Goal: Task Accomplishment & Management: Use online tool/utility

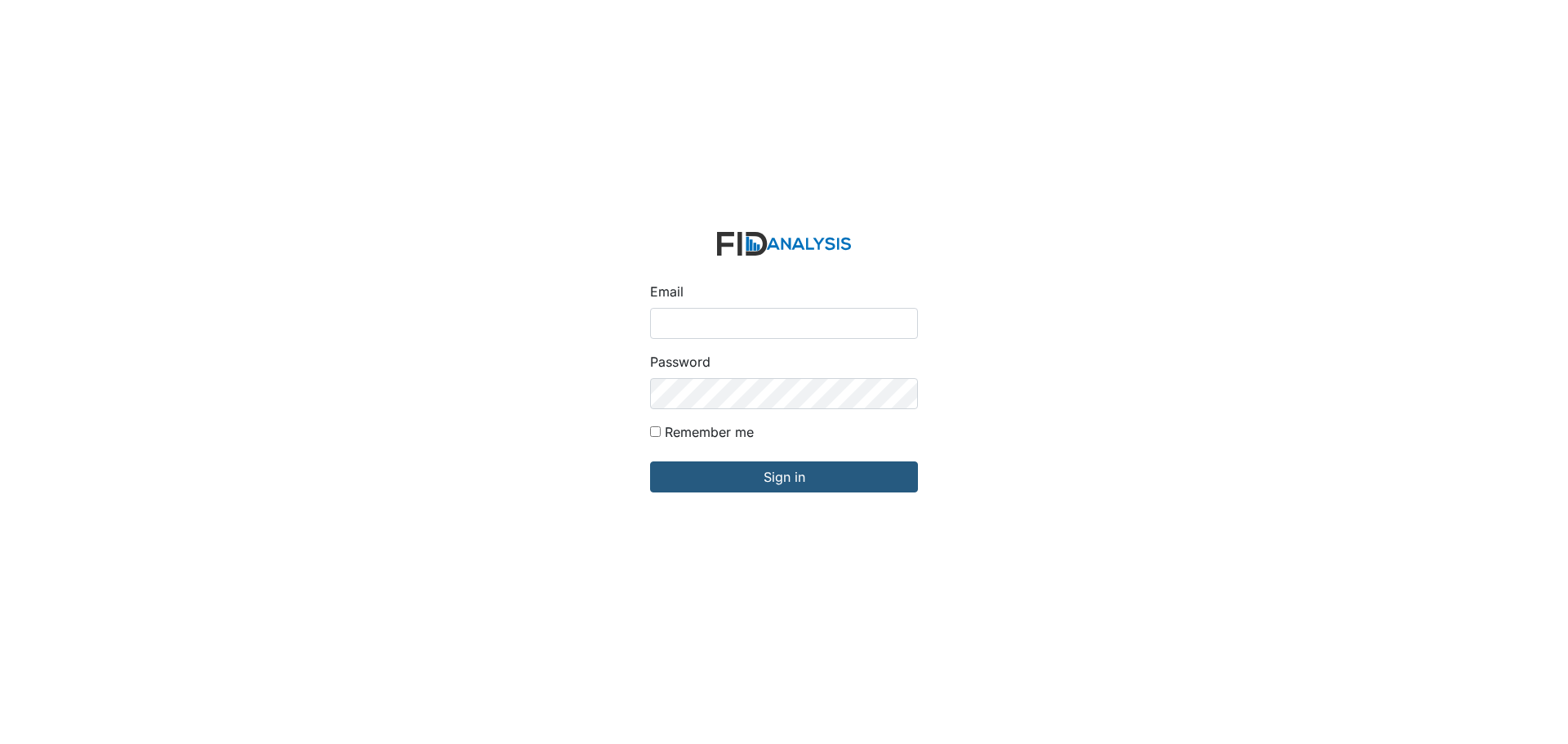
click at [751, 310] on input "Email" at bounding box center [784, 323] width 268 height 31
type input "[EMAIL_ADDRESS][DOMAIN_NAME]"
click at [650, 461] on input "Sign in" at bounding box center [784, 476] width 268 height 31
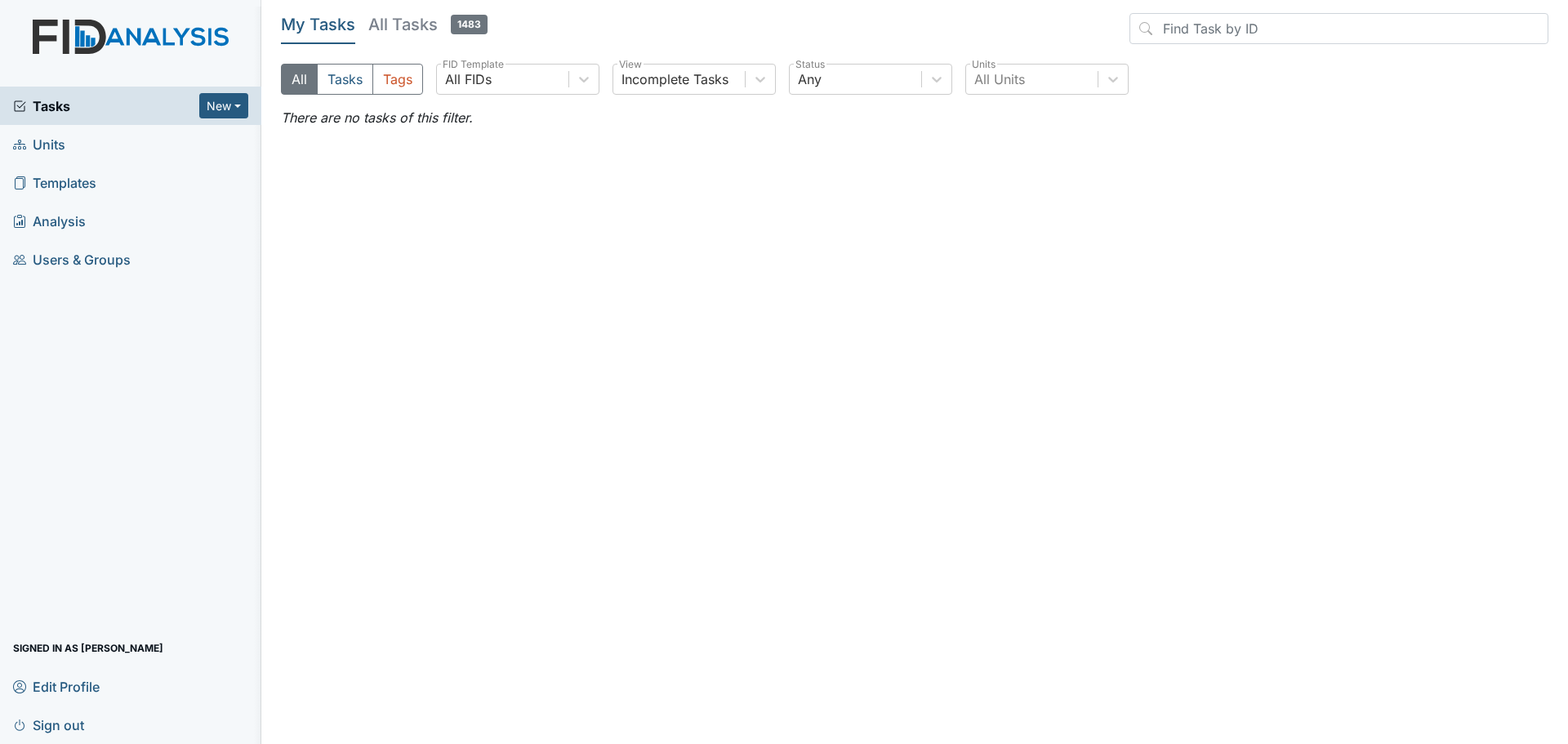
click at [48, 147] on span "Units" at bounding box center [39, 143] width 52 height 25
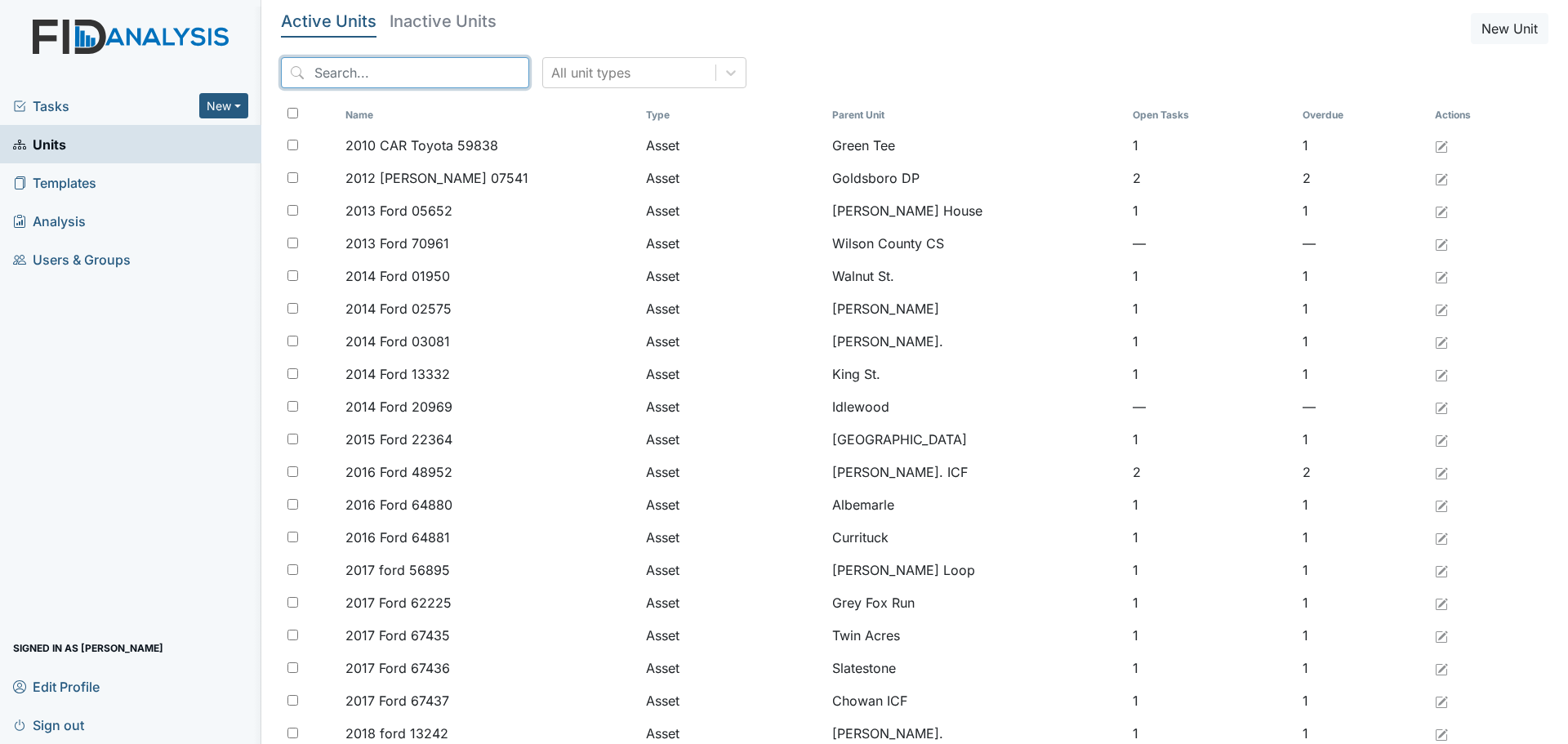
click at [398, 69] on input "search" at bounding box center [404, 73] width 248 height 31
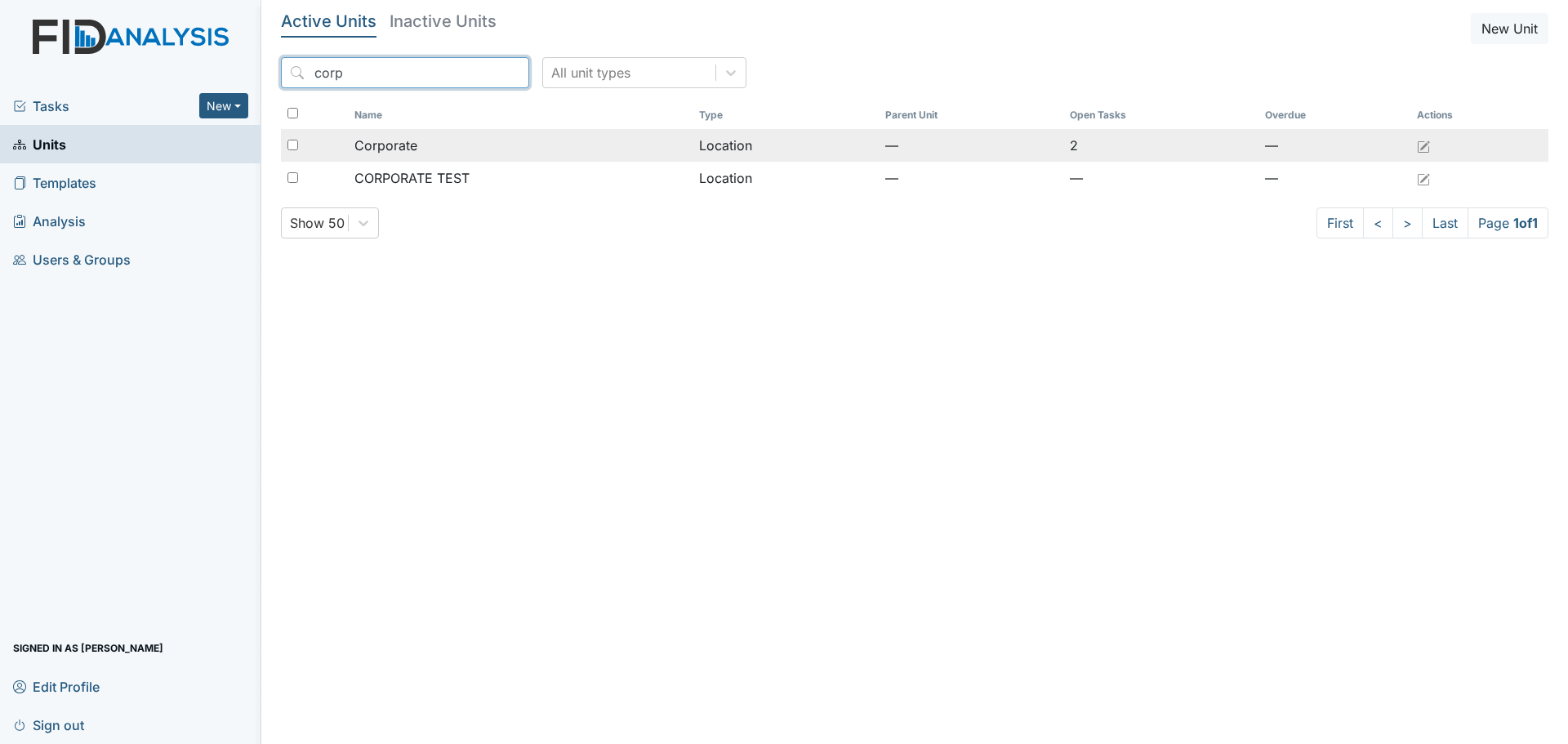
type input "corp"
click at [437, 143] on div "Corporate" at bounding box center [520, 145] width 333 height 20
click at [738, 150] on td "Location" at bounding box center [785, 145] width 186 height 33
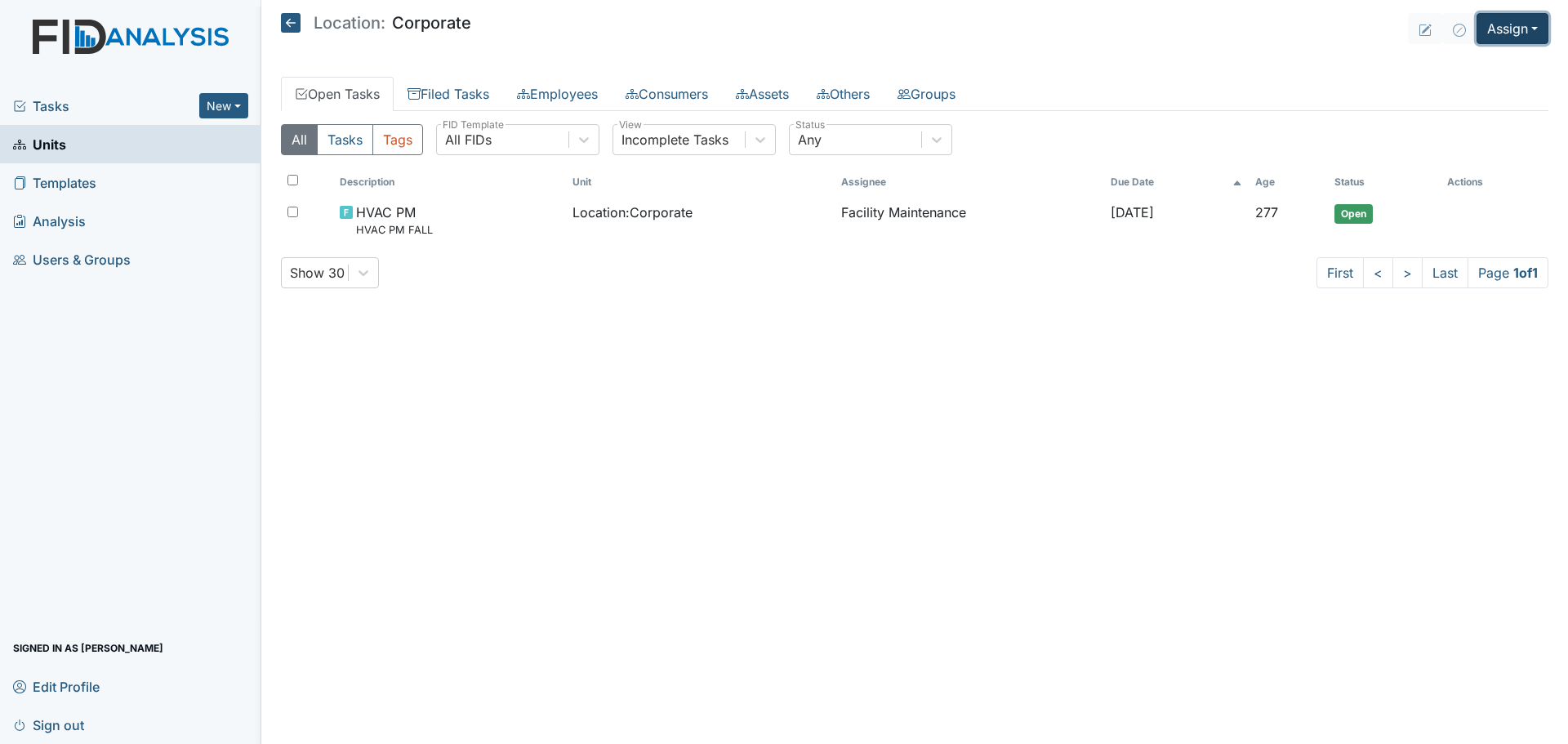
click at [1516, 28] on button "Assign" at bounding box center [1512, 28] width 72 height 31
click at [1468, 95] on link "Assign Inspection" at bounding box center [1474, 92] width 147 height 26
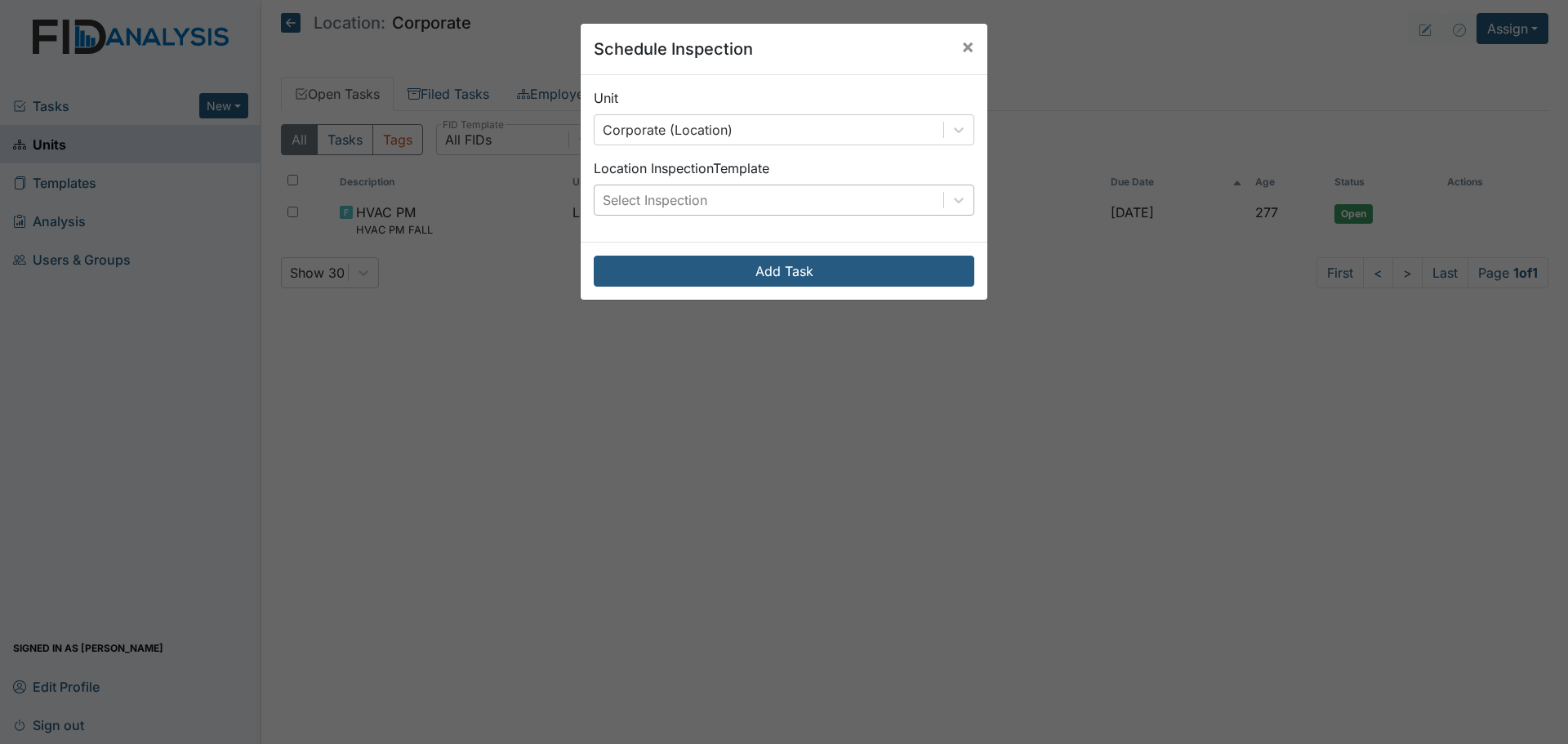
click at [753, 205] on div "Select Inspection" at bounding box center [769, 200] width 349 height 29
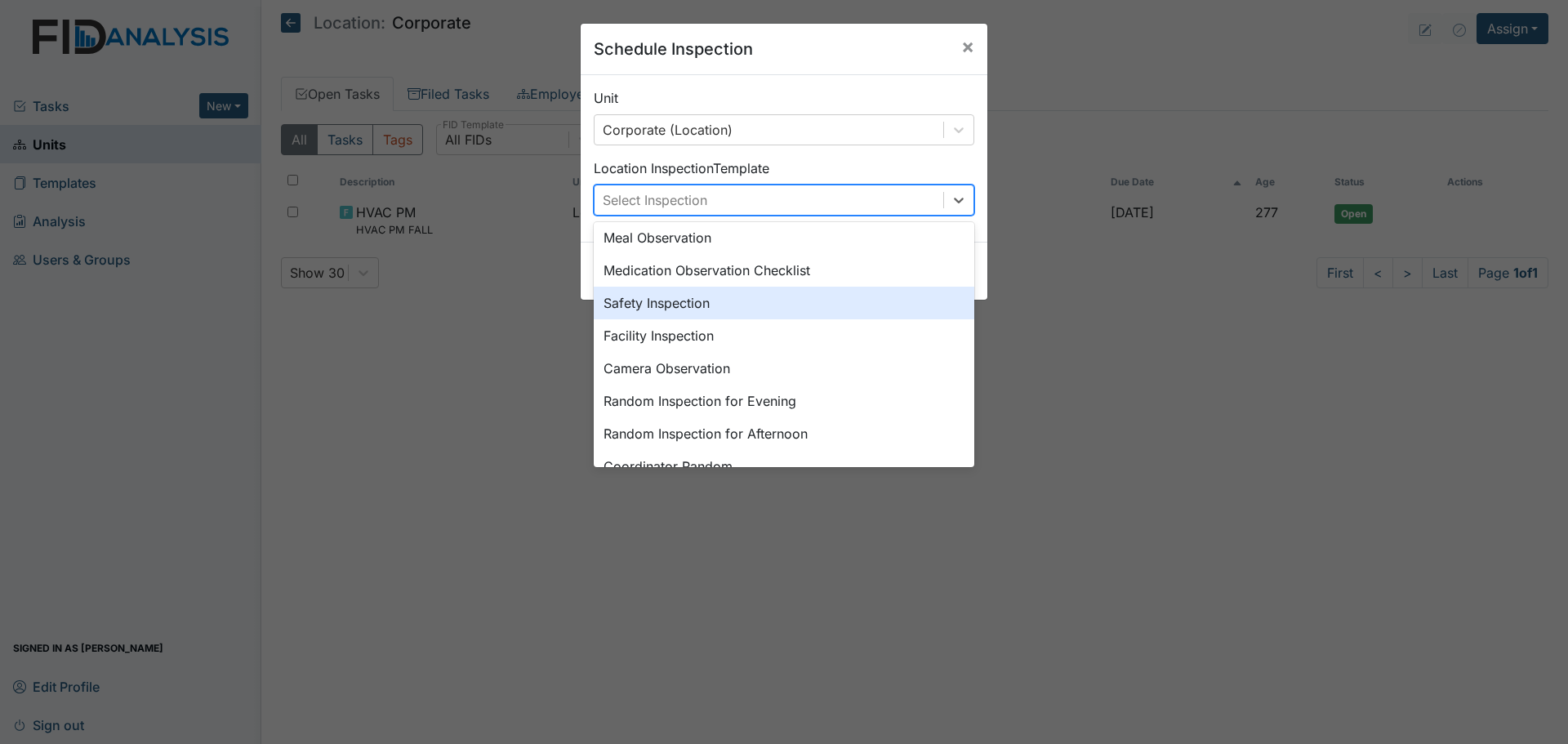
scroll to position [205, 0]
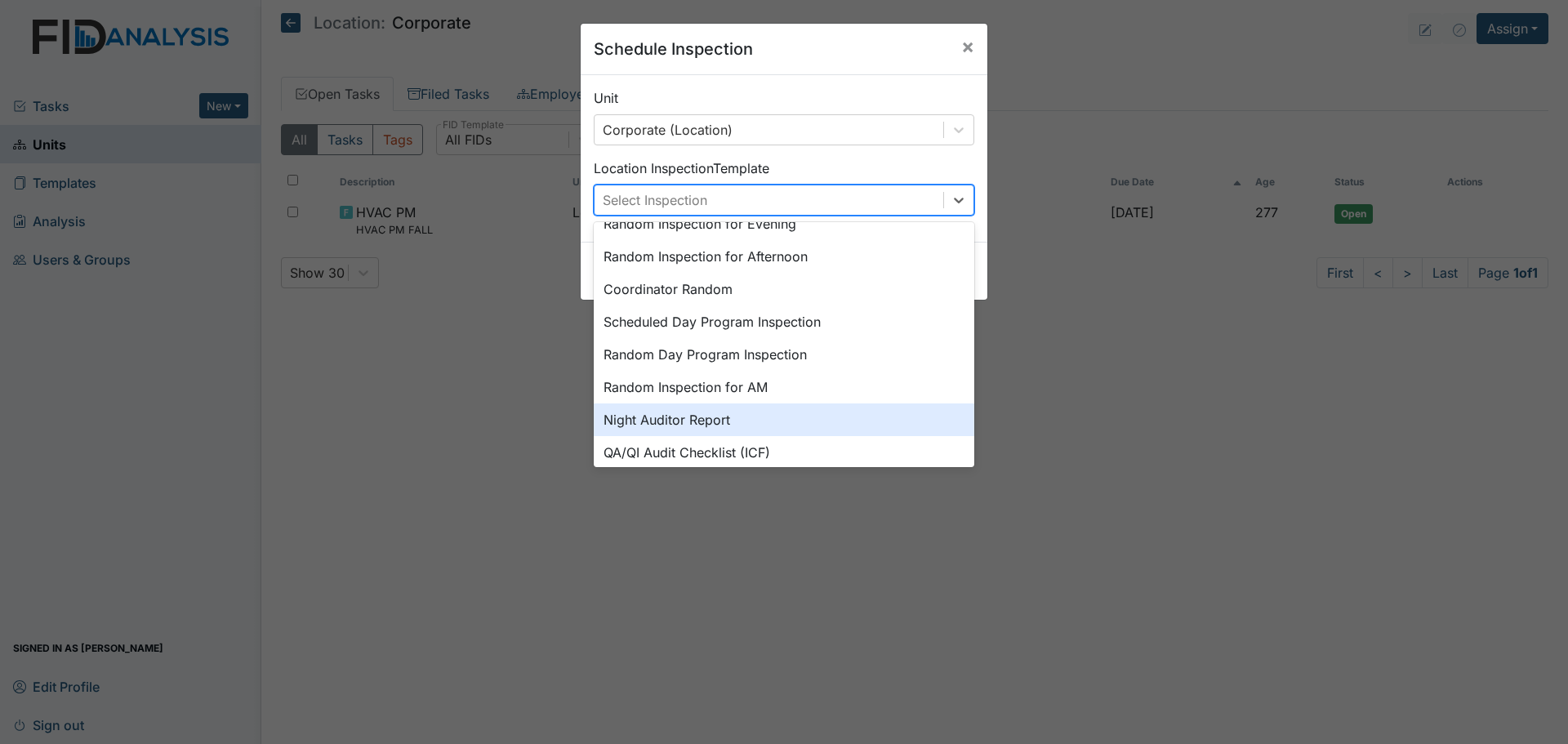
click at [736, 420] on div "Night Auditor Report" at bounding box center [784, 420] width 381 height 33
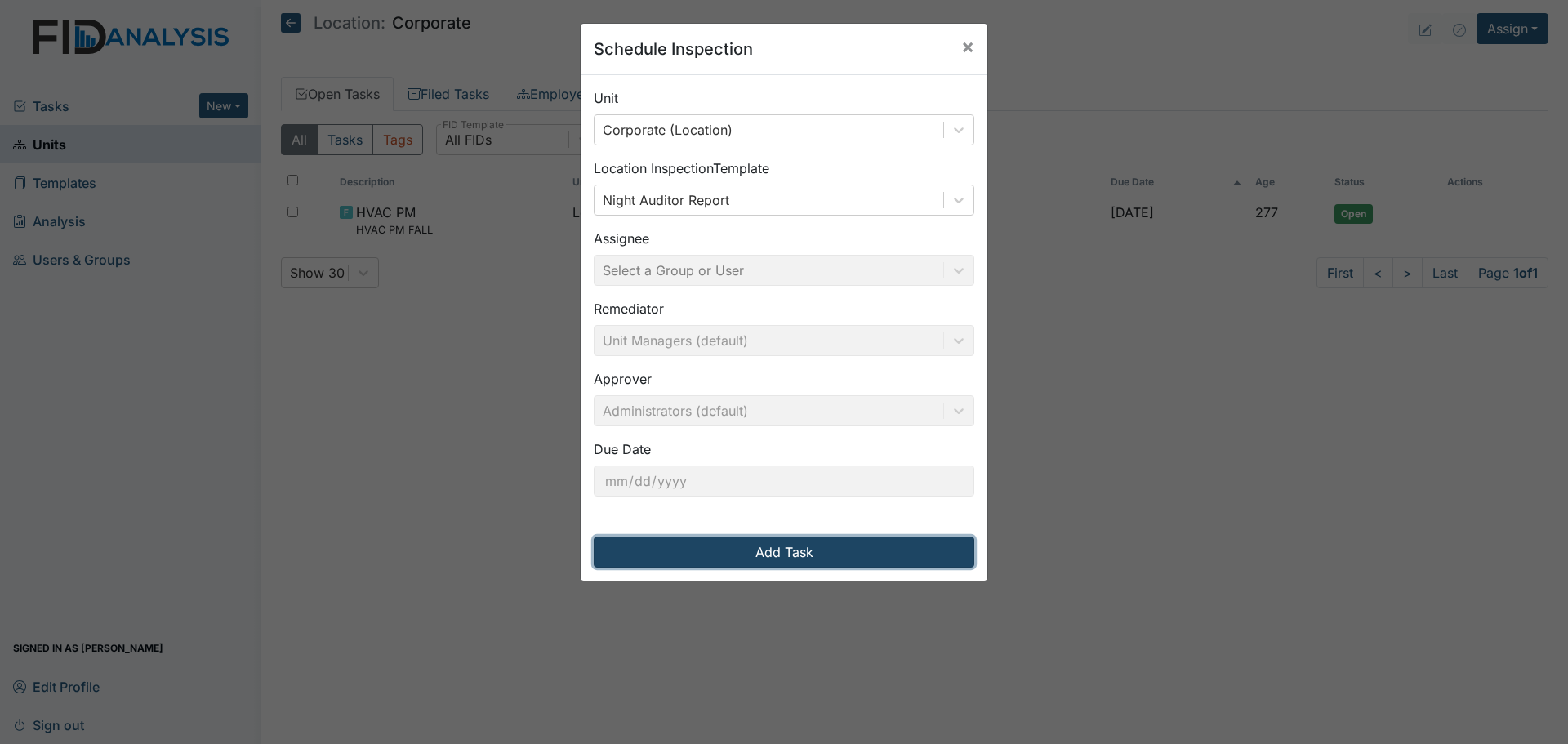
click at [836, 554] on button "Add Task" at bounding box center [784, 552] width 381 height 31
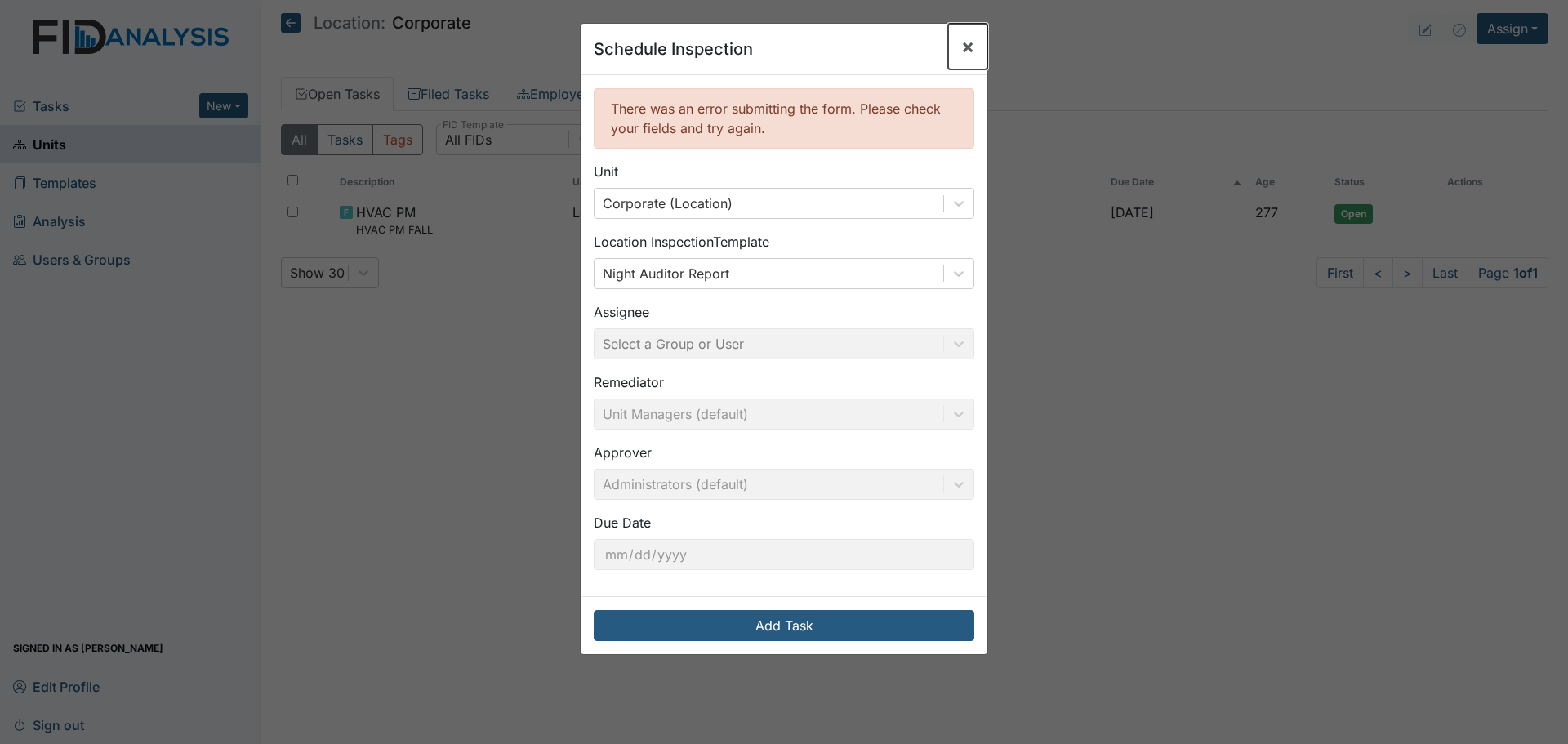
click at [966, 52] on span "×" at bounding box center [967, 45] width 13 height 24
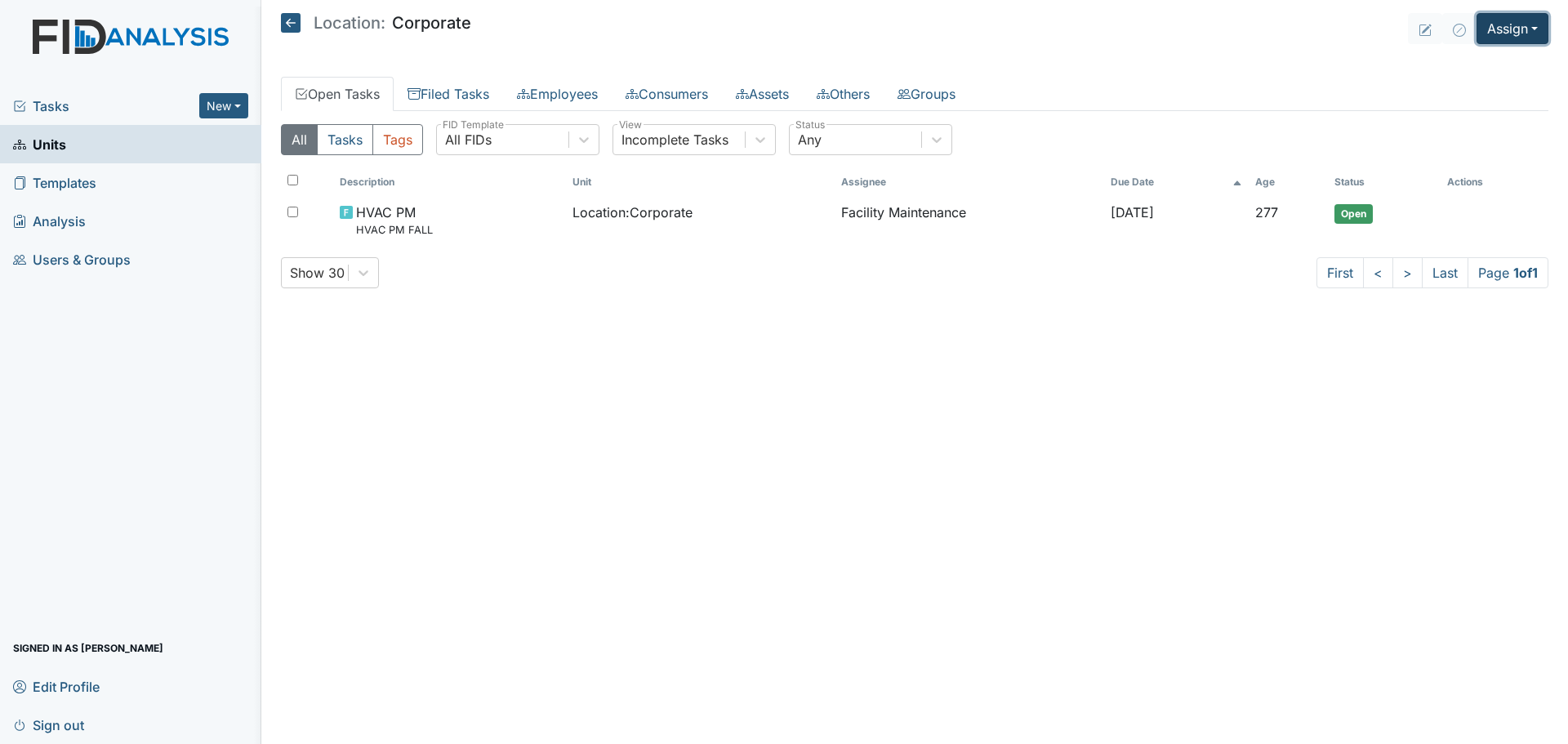
click at [1510, 27] on button "Assign" at bounding box center [1512, 28] width 72 height 31
click at [1484, 96] on link "Assign Inspection" at bounding box center [1474, 92] width 147 height 26
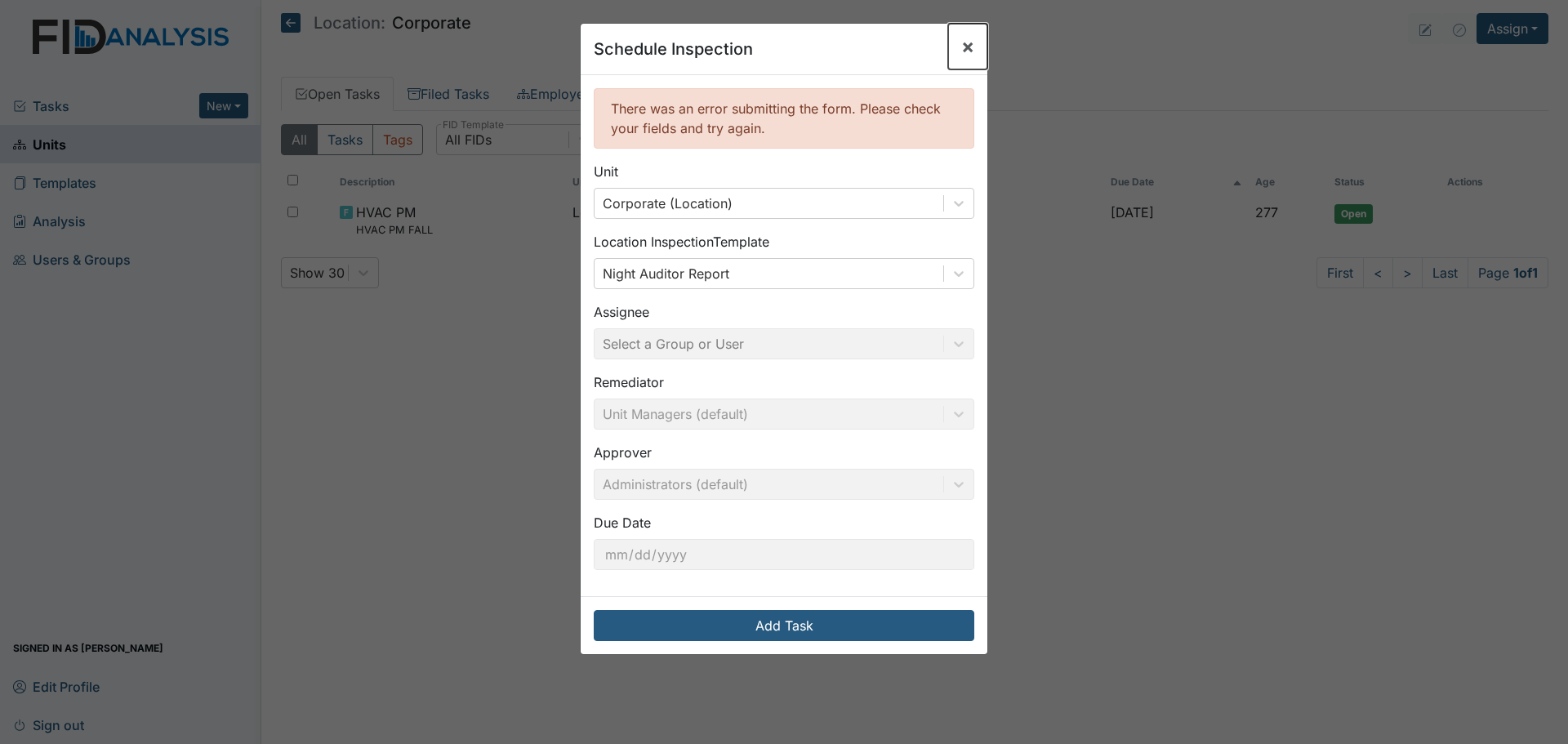
click at [961, 46] on span "×" at bounding box center [967, 45] width 13 height 24
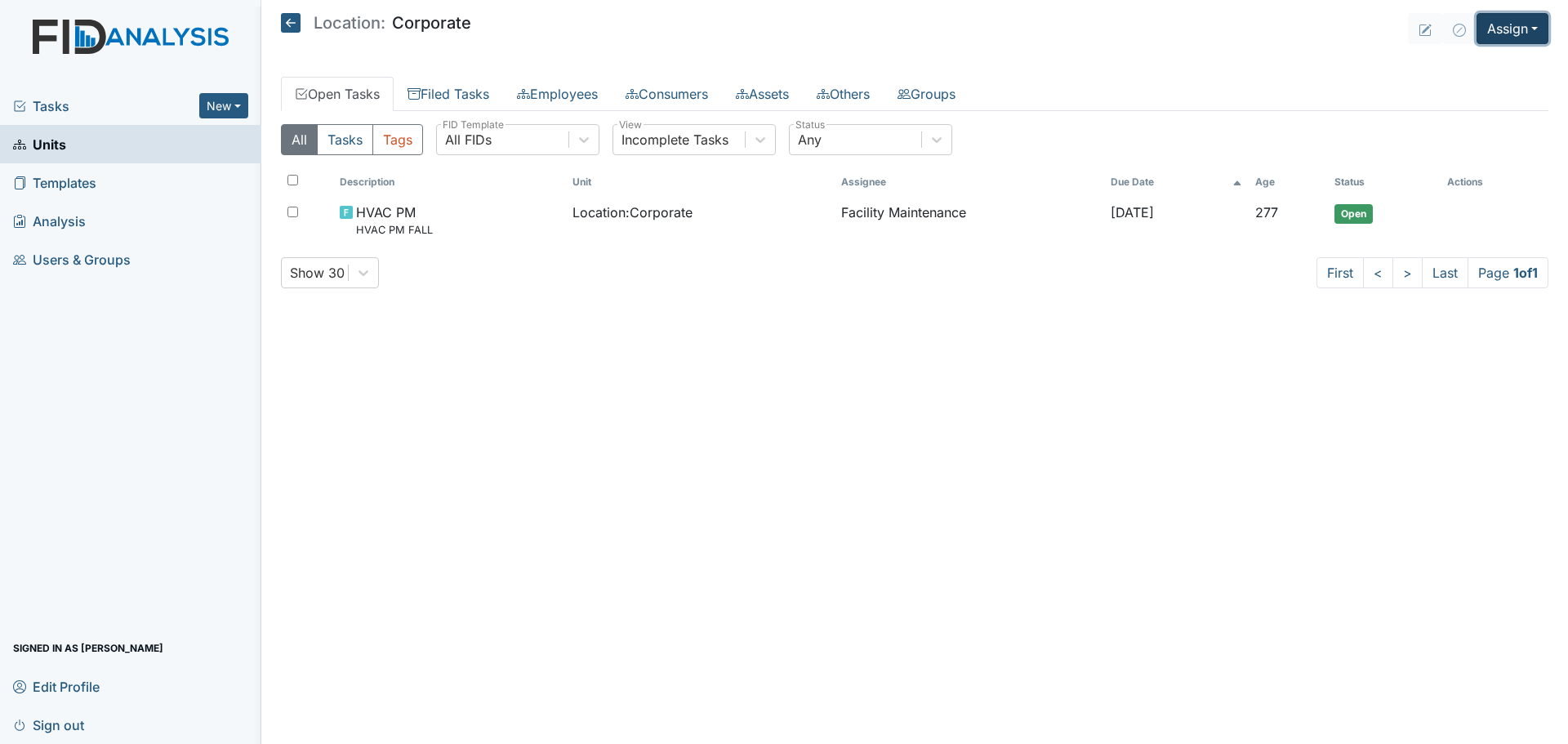
click at [1499, 28] on button "Assign" at bounding box center [1512, 28] width 72 height 31
click at [1486, 97] on link "Assign Inspection" at bounding box center [1474, 92] width 147 height 26
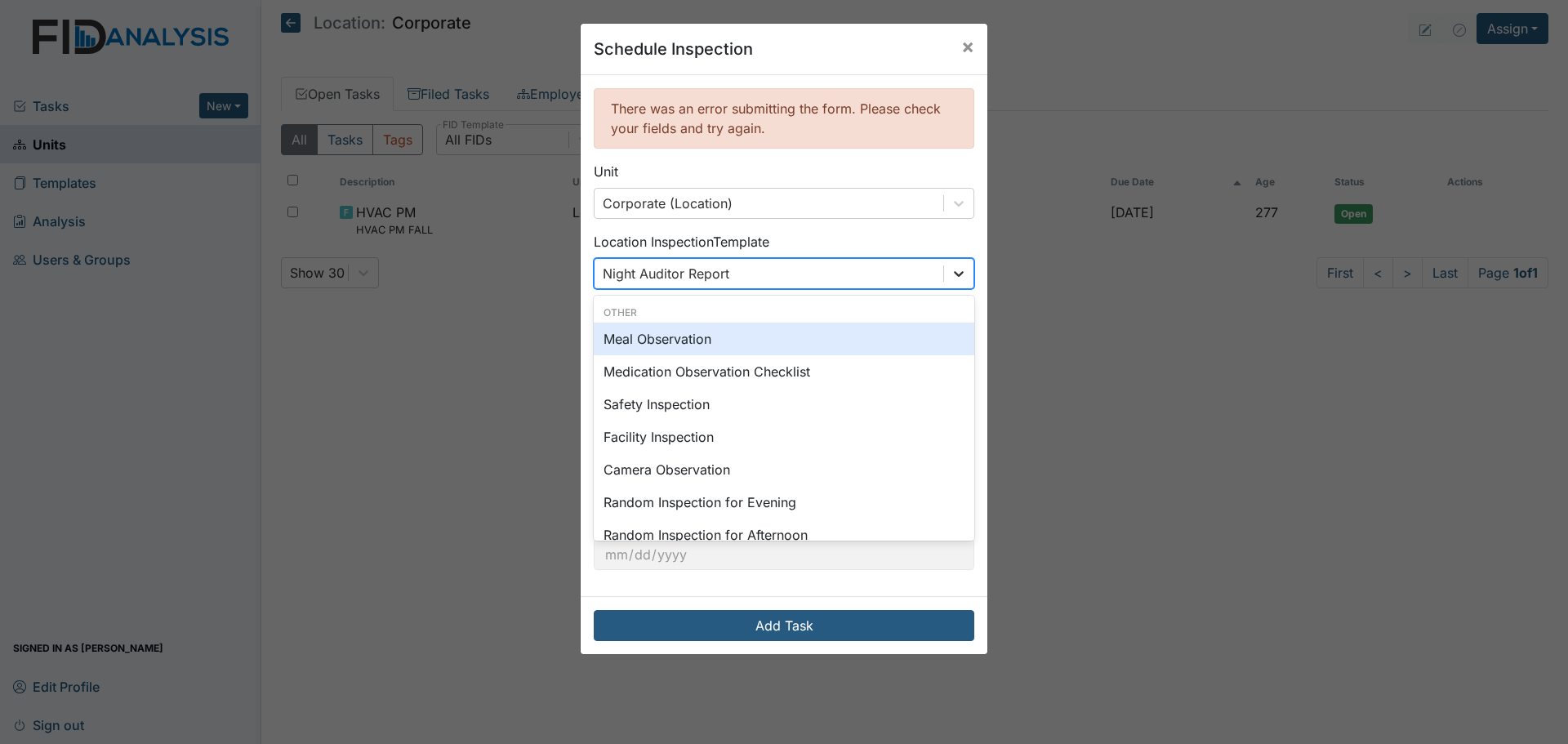
click at [957, 272] on icon at bounding box center [959, 274] width 9 height 6
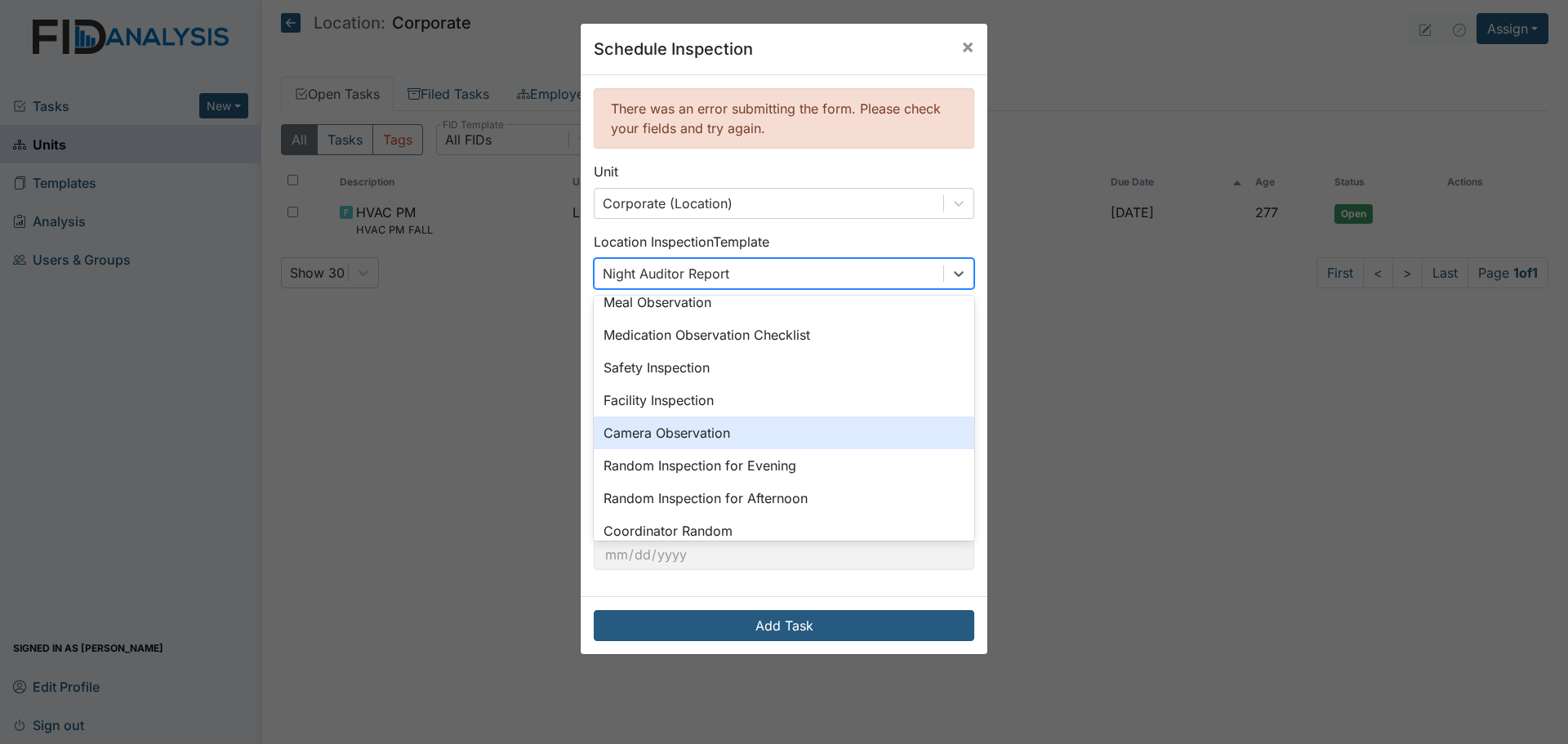
scroll to position [0, 0]
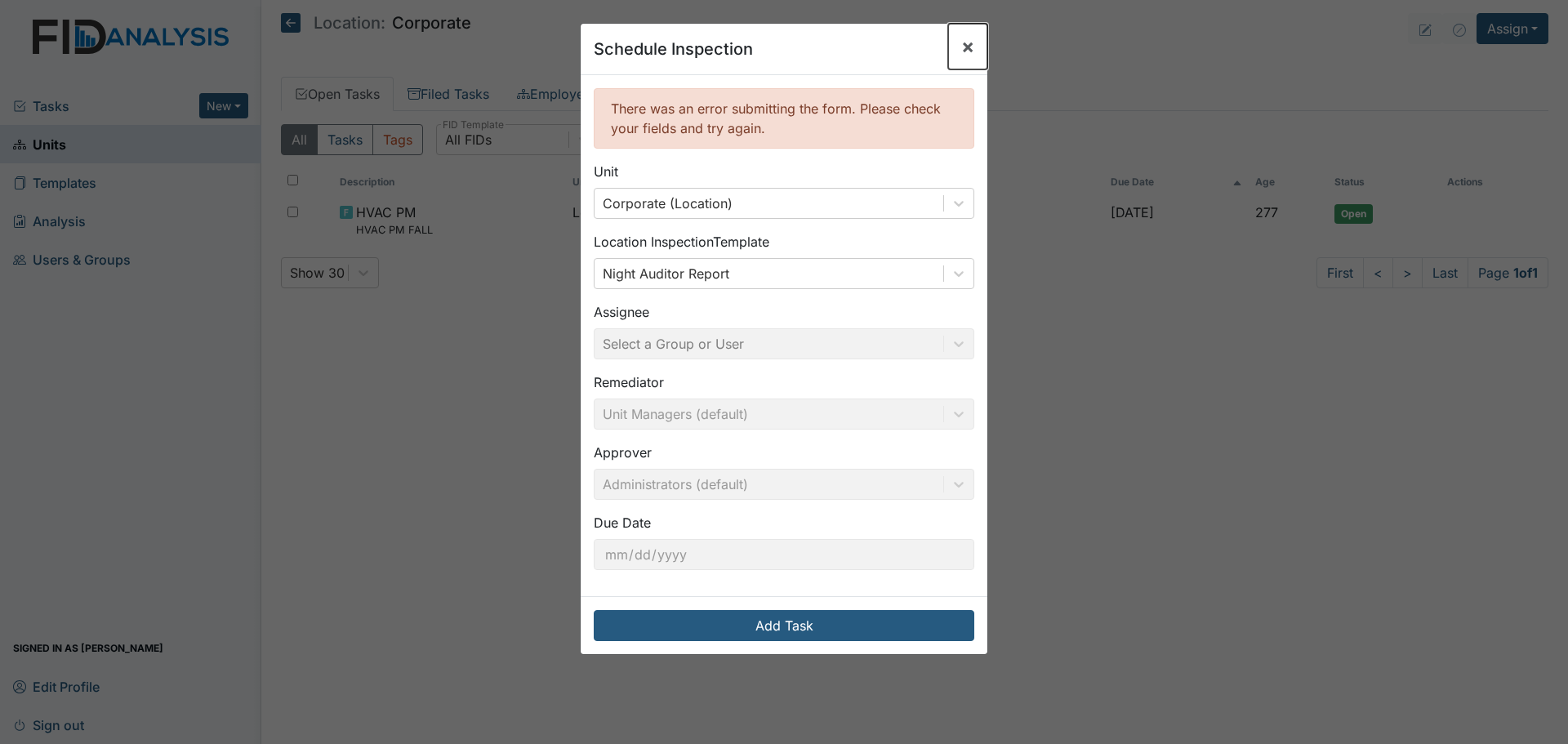
click at [964, 46] on span "×" at bounding box center [967, 45] width 13 height 24
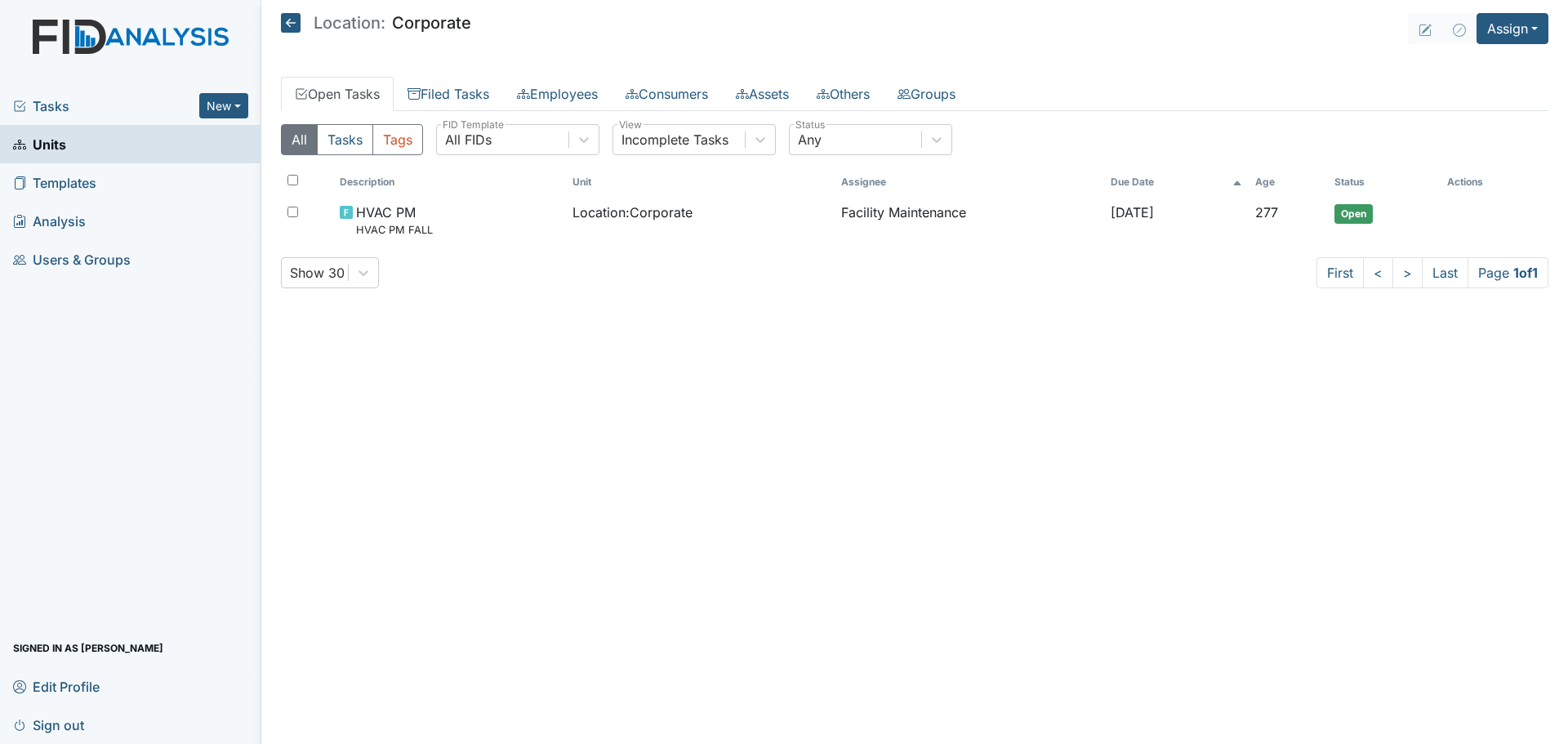
click at [288, 24] on icon at bounding box center [290, 23] width 20 height 20
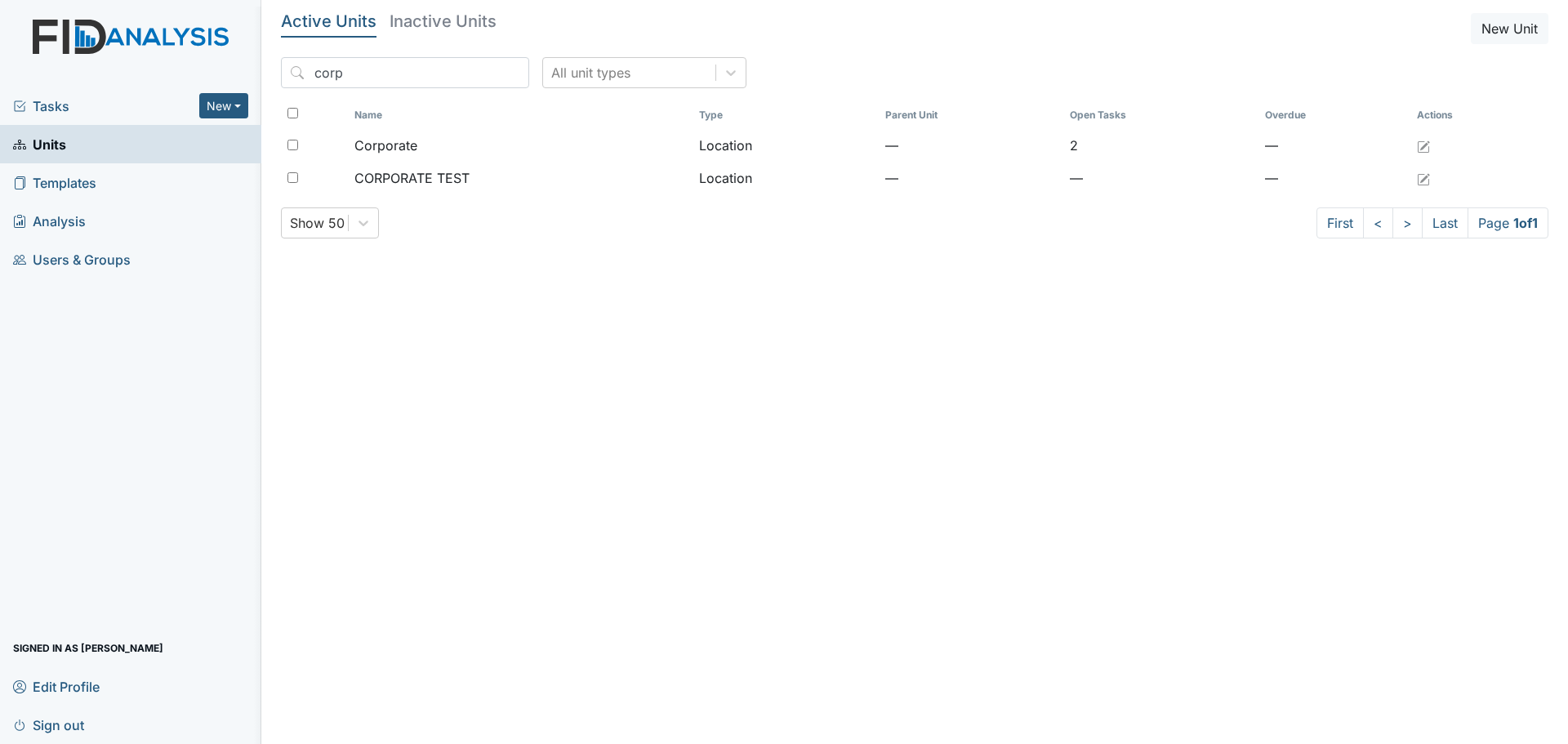
click at [60, 729] on span "Sign out" at bounding box center [48, 724] width 71 height 25
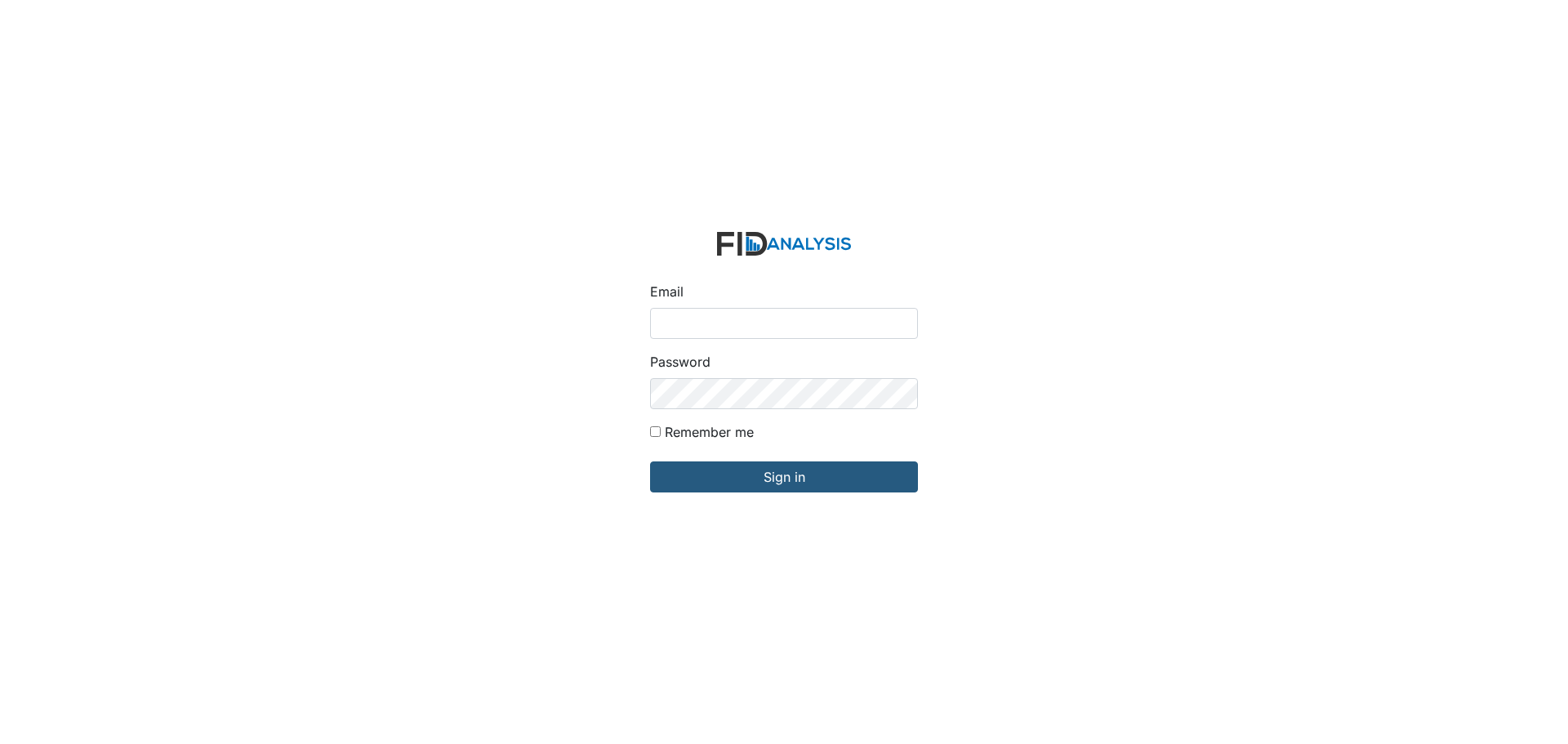
click at [878, 321] on input "Email" at bounding box center [784, 323] width 268 height 31
type input "[EMAIL_ADDRESS][DOMAIN_NAME]"
click at [650, 461] on input "Sign in" at bounding box center [784, 476] width 268 height 31
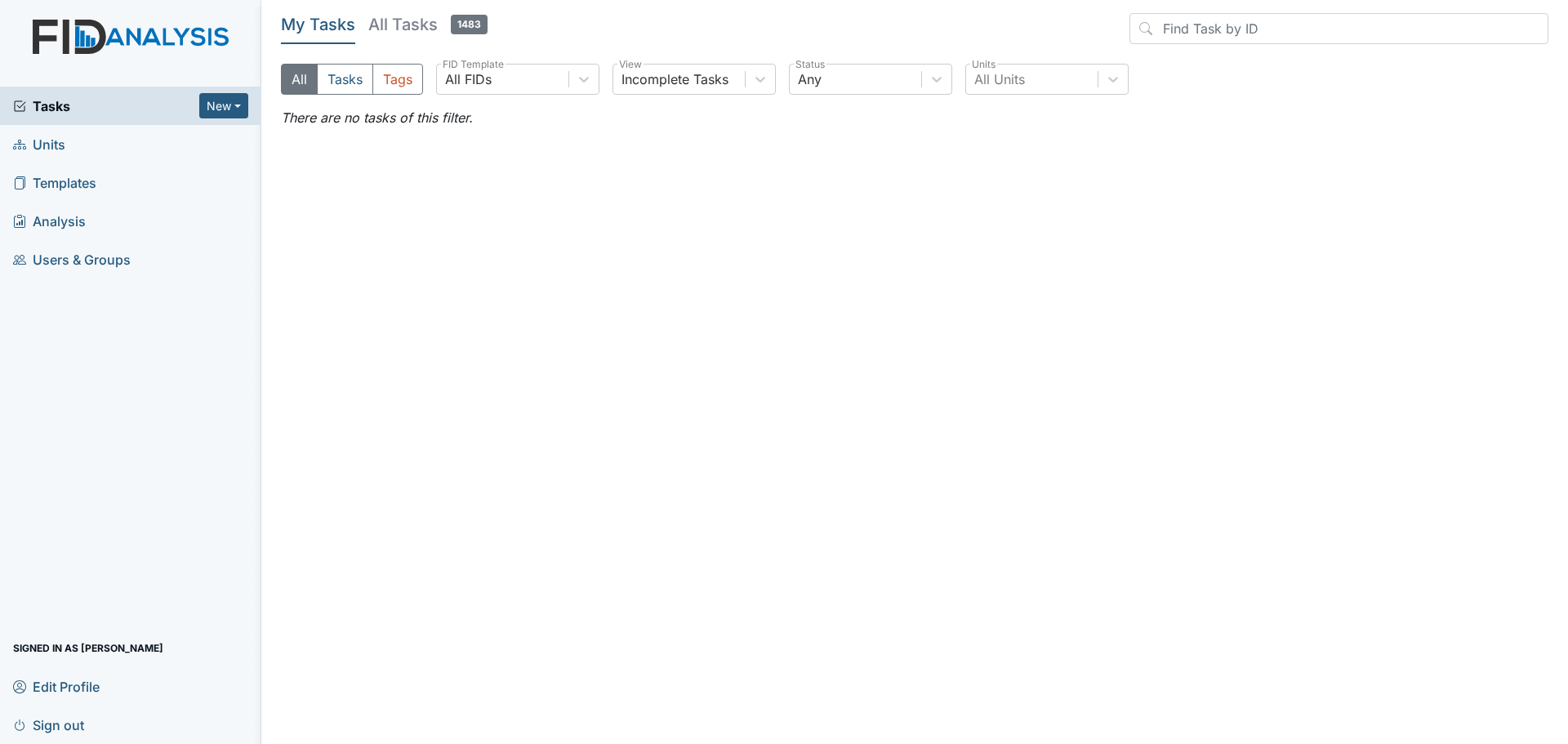
click at [55, 149] on span "Units" at bounding box center [39, 143] width 52 height 25
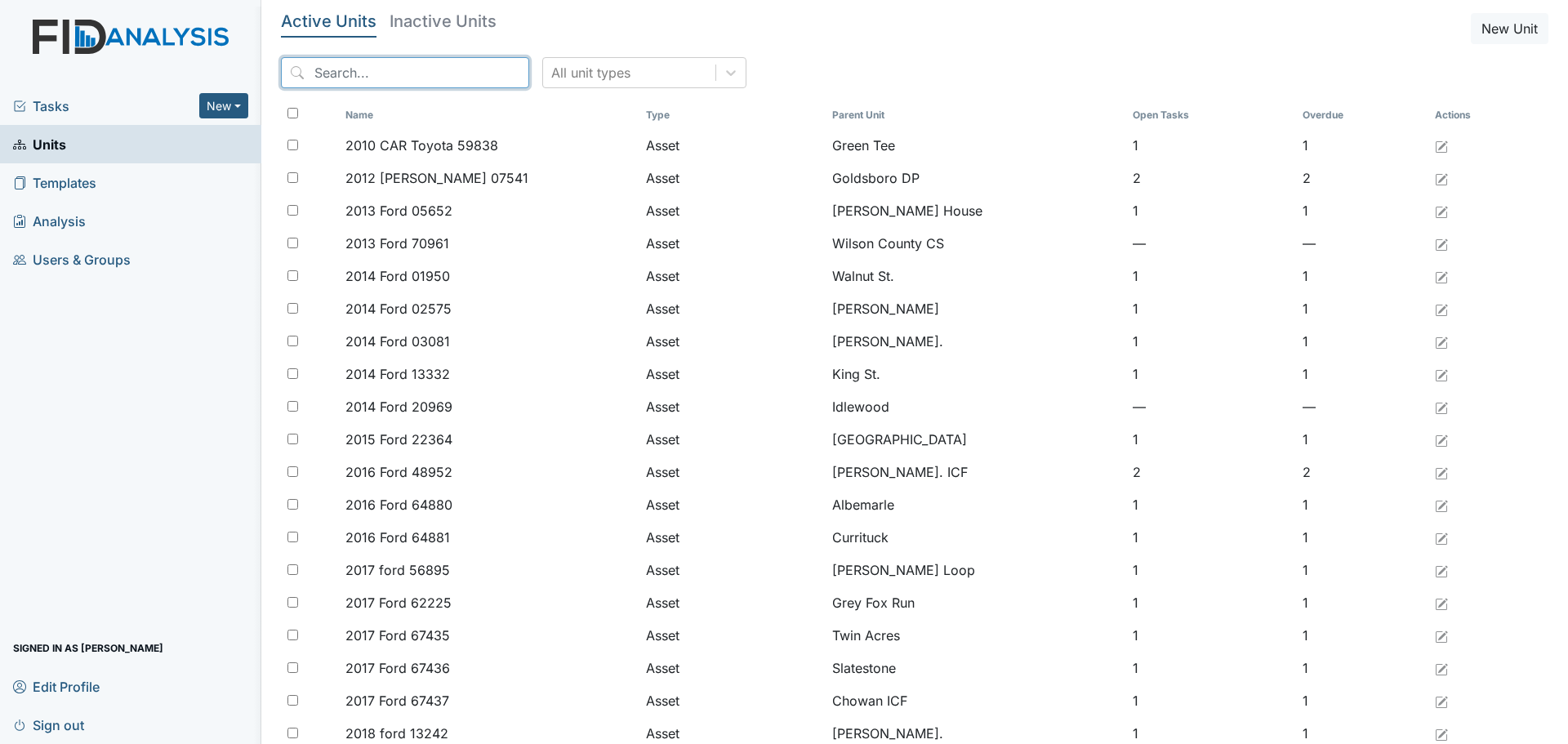
click at [336, 77] on input "search" at bounding box center [404, 73] width 248 height 31
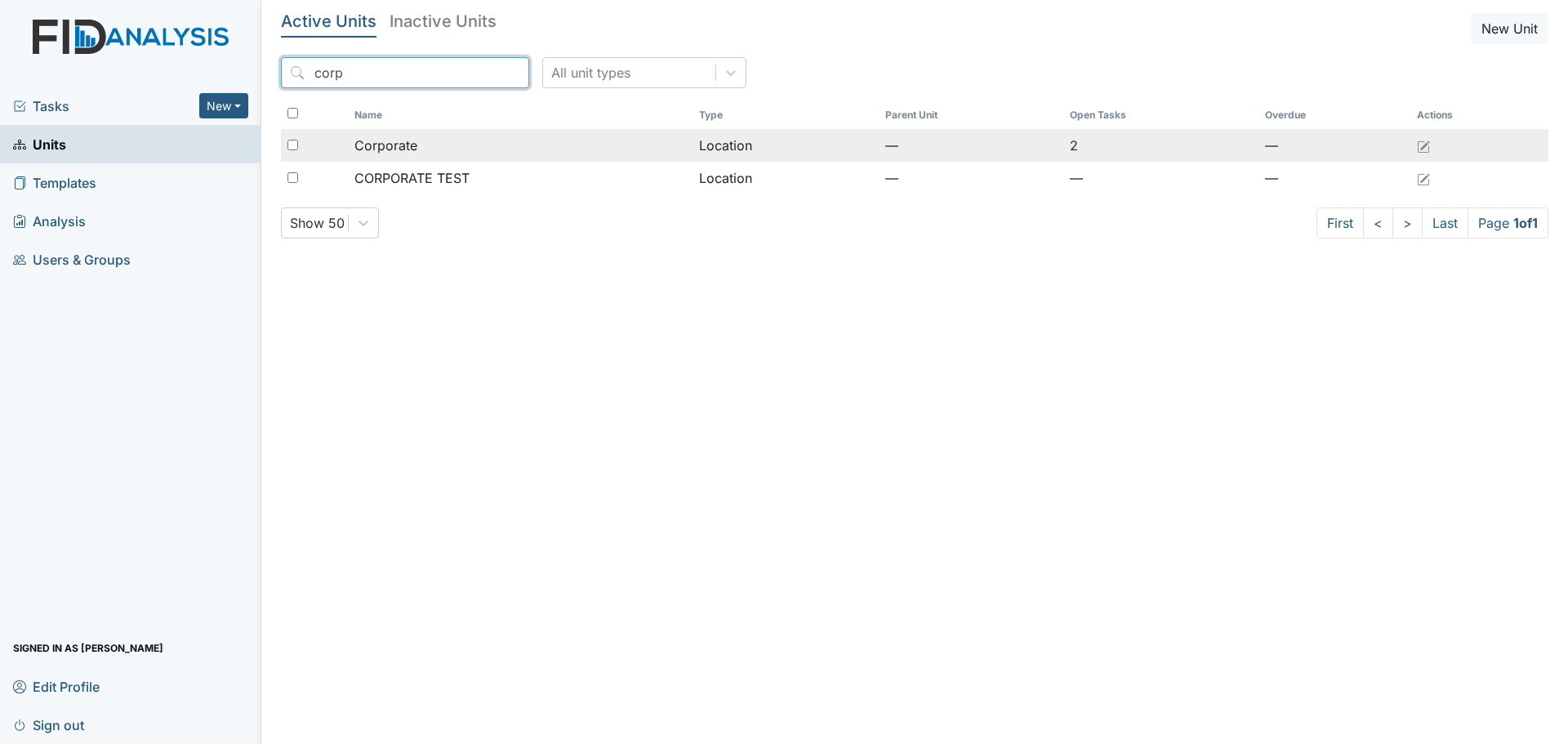
type input "corp"
click at [351, 141] on td "Corporate" at bounding box center [520, 145] width 345 height 33
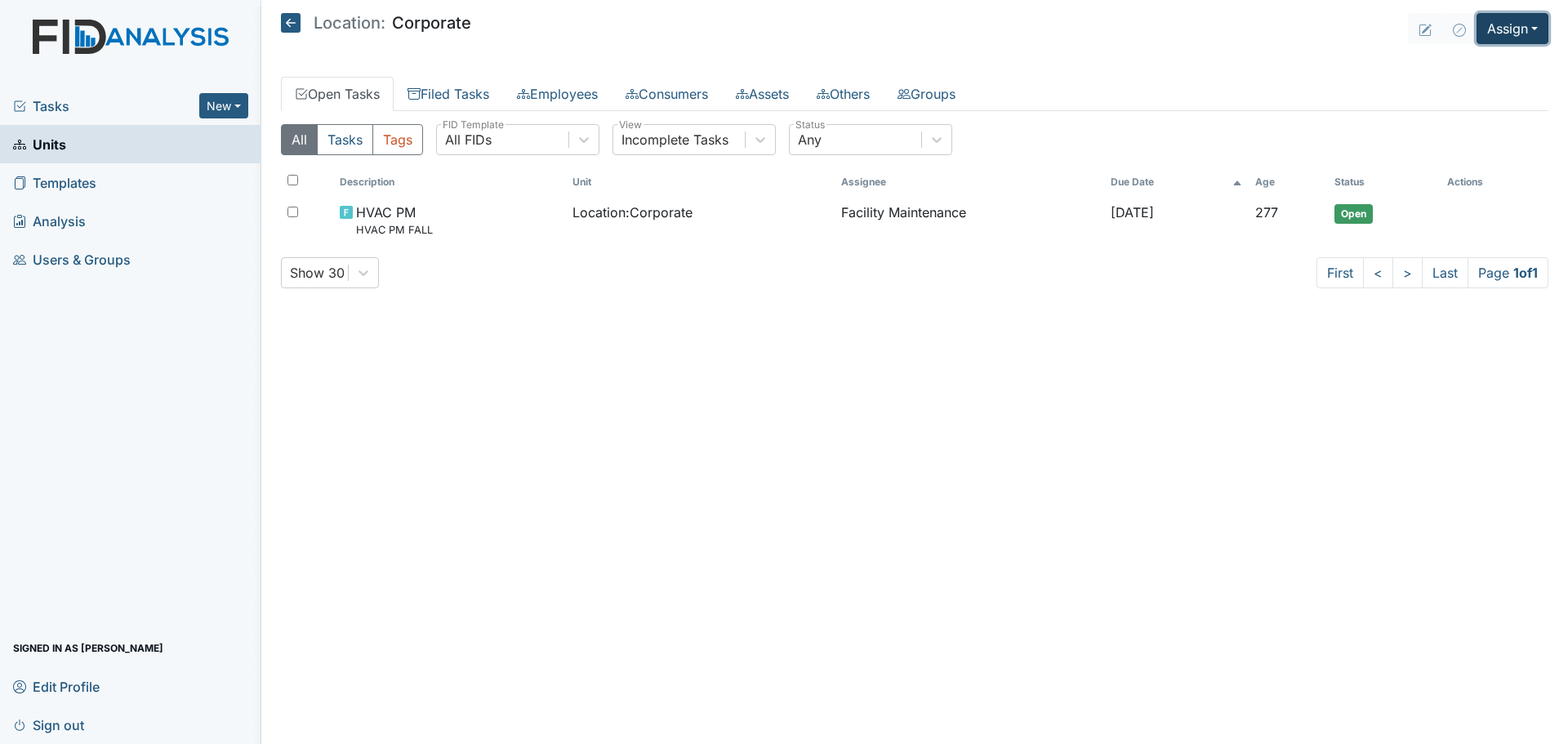
click at [1514, 37] on button "Assign" at bounding box center [1512, 28] width 72 height 31
click at [1464, 93] on link "Assign Inspection" at bounding box center [1474, 92] width 147 height 26
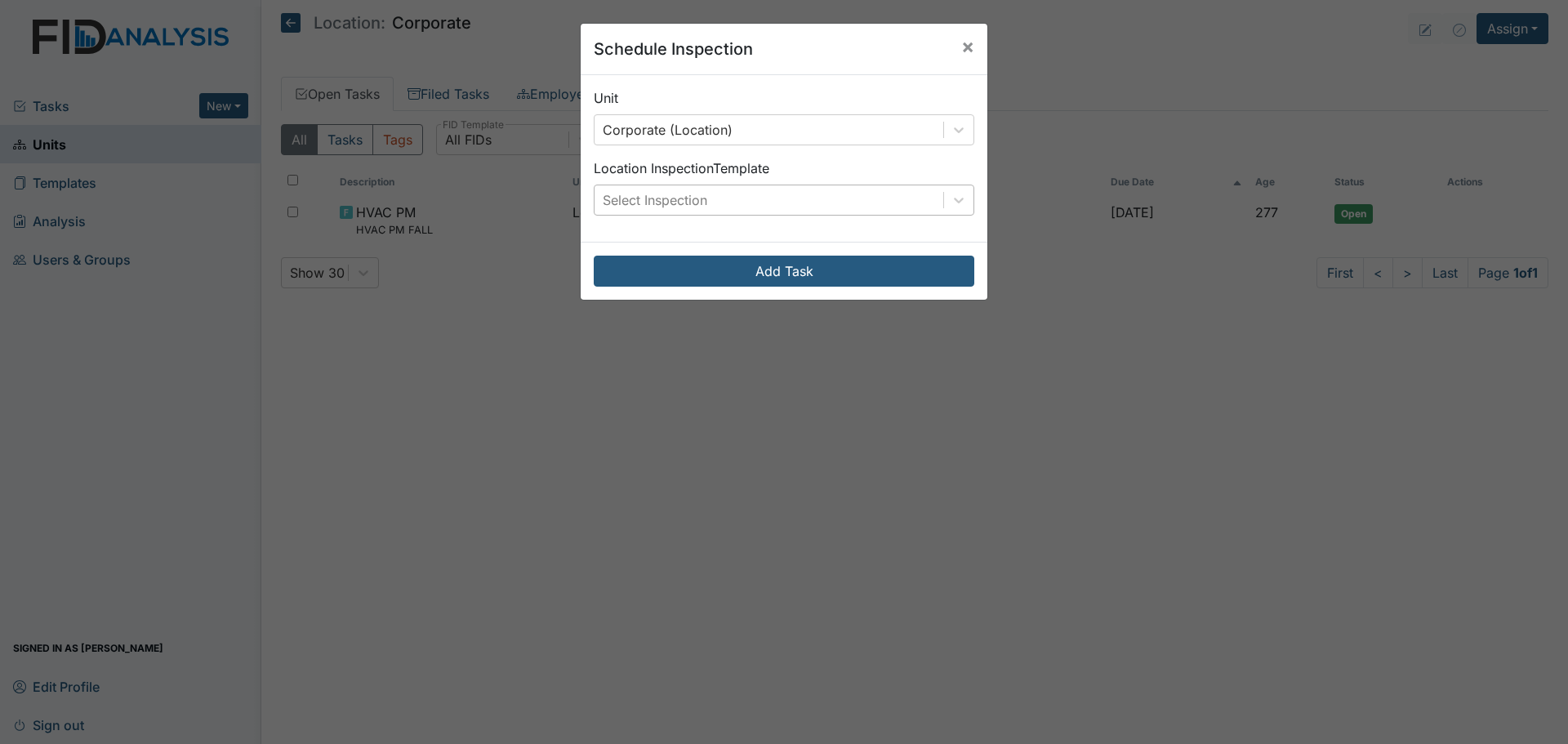
click at [922, 206] on div "Select Inspection" at bounding box center [769, 200] width 349 height 29
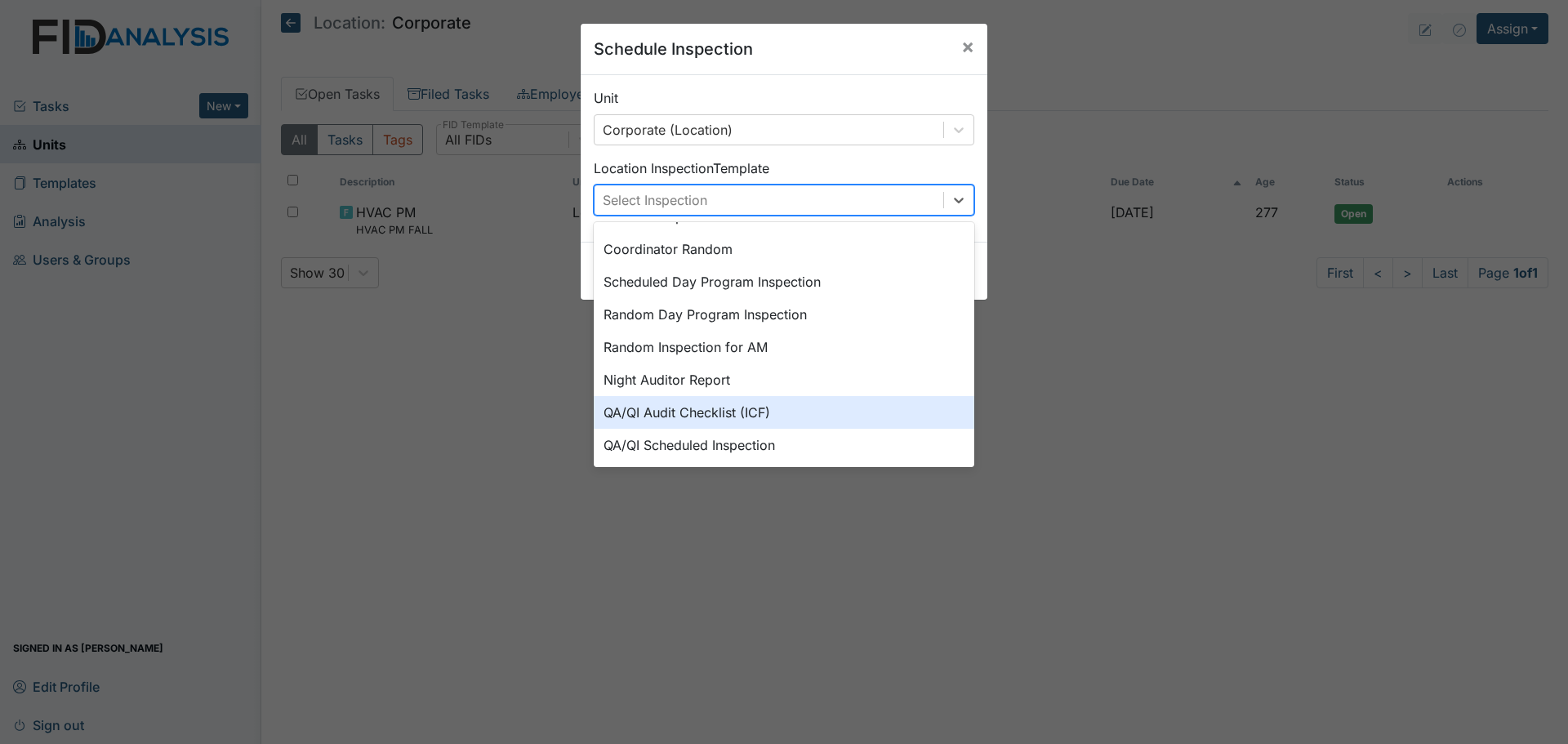
scroll to position [282, 0]
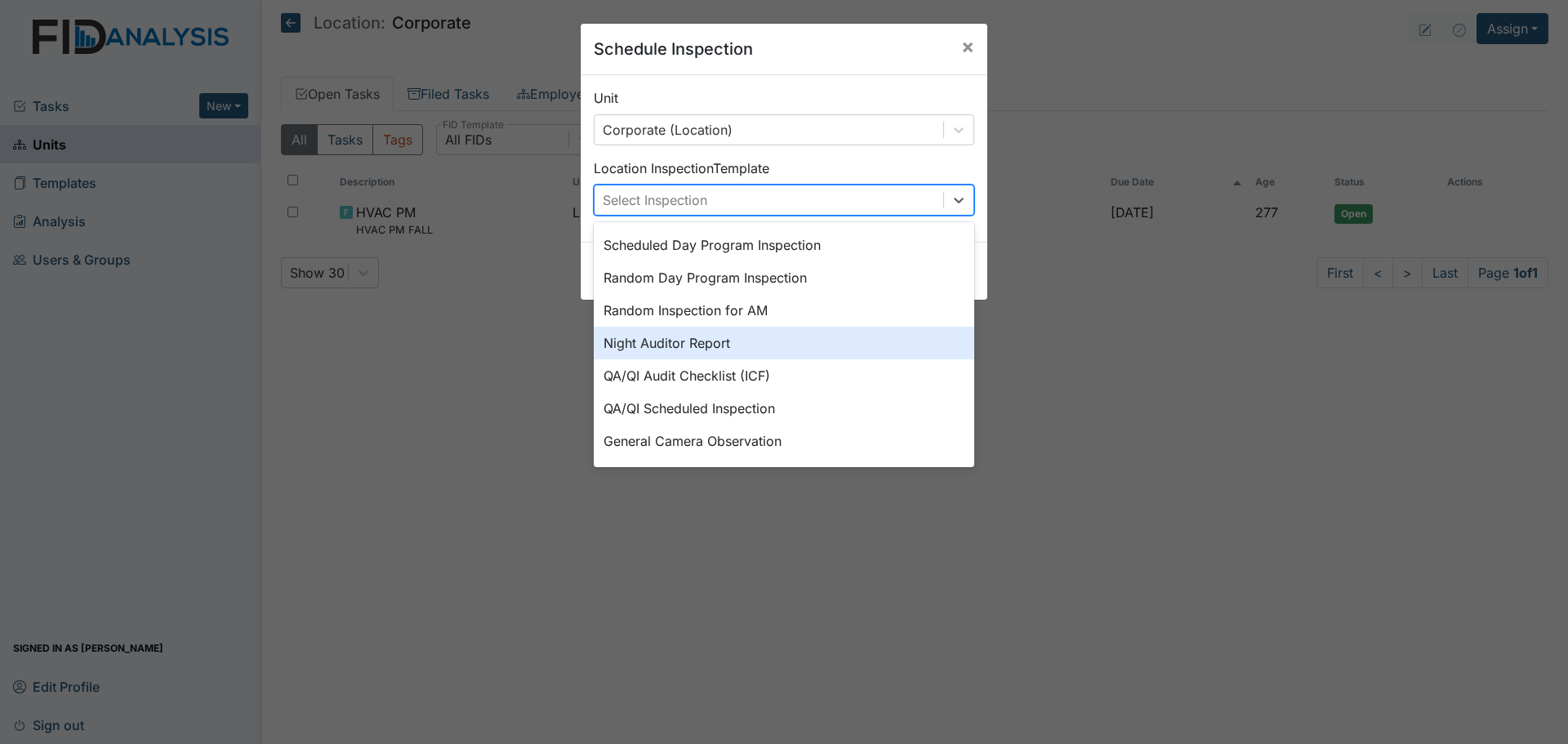
click at [744, 344] on div "Night Auditor Report" at bounding box center [784, 342] width 381 height 33
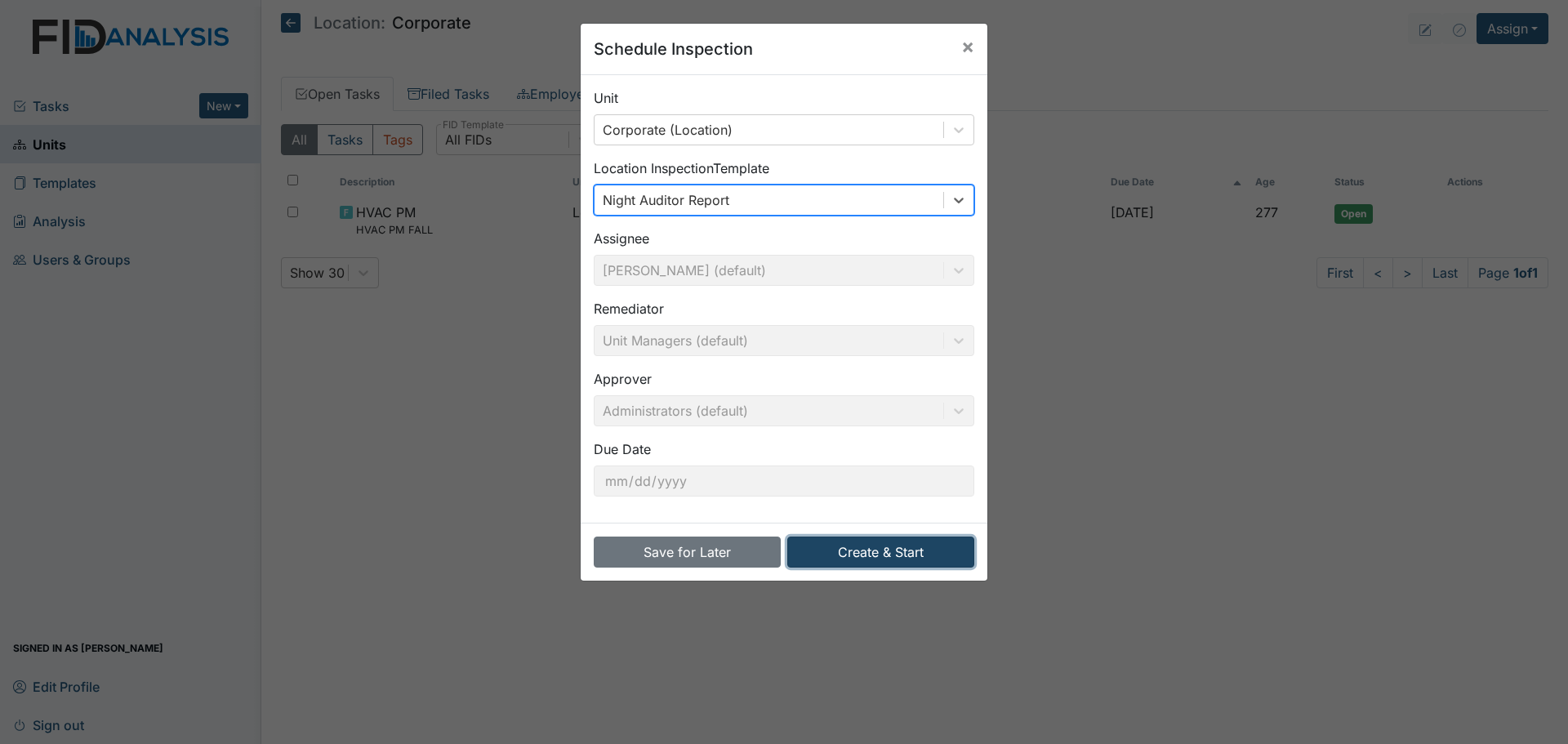
click at [857, 558] on button "Create & Start" at bounding box center [881, 552] width 187 height 31
